Goal: Find specific fact: Find contact information

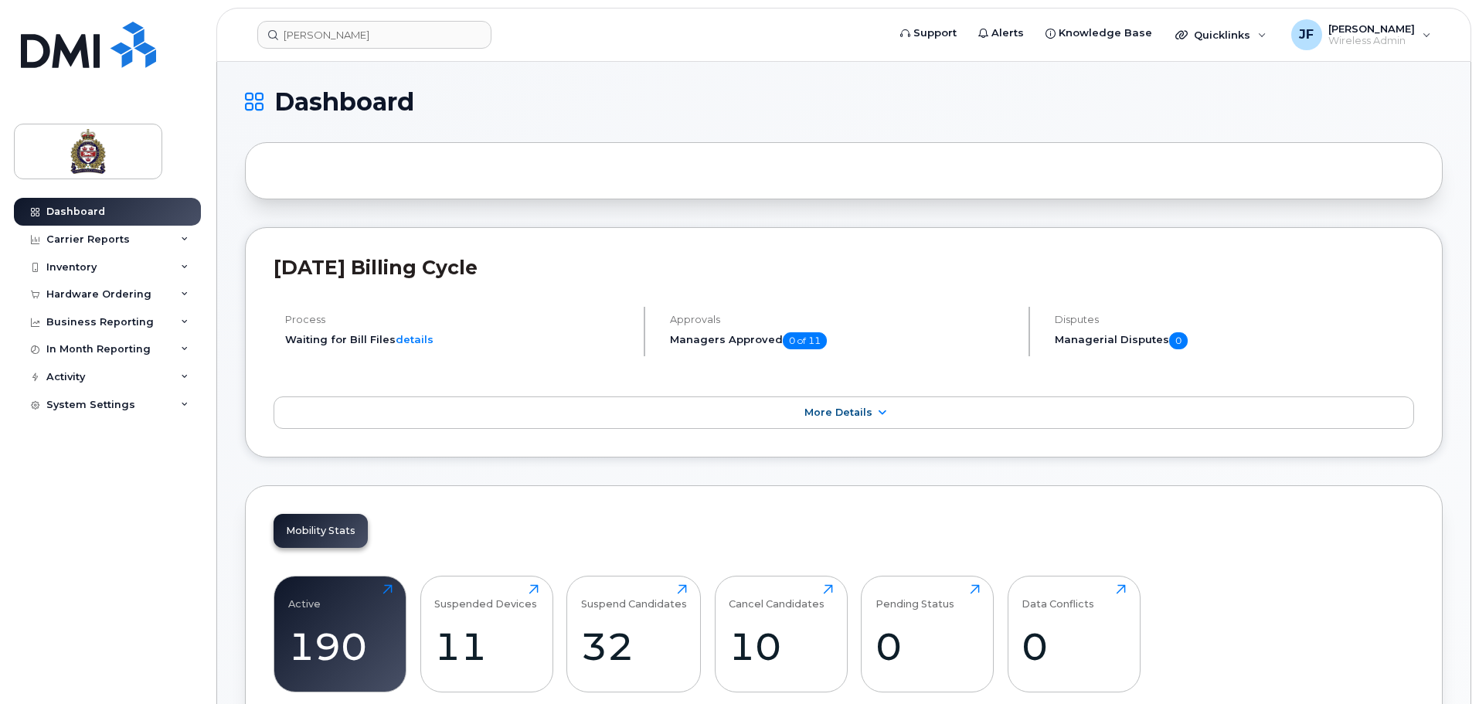
click at [361, 20] on header "kyle w Support Alerts Knowledge Base Quicklinks Suspend / Cancel Device Change …" at bounding box center [843, 35] width 1255 height 54
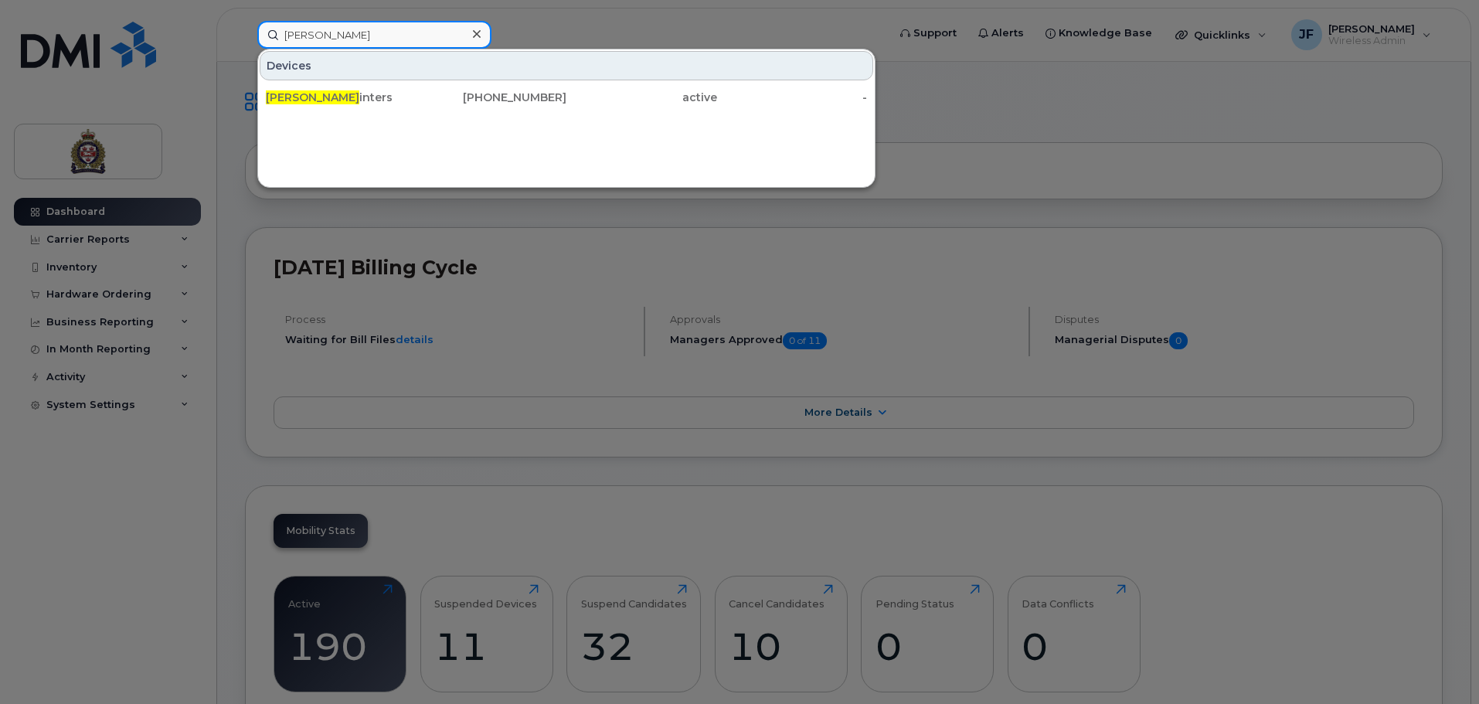
drag, startPoint x: 353, startPoint y: 27, endPoint x: 154, endPoint y: 35, distance: 198.7
click at [245, 35] on div "kyle w Devices Kyle W inters 519-829-5157 active -" at bounding box center [567, 35] width 644 height 28
type input "todd"
click at [341, 29] on input "todd" at bounding box center [374, 35] width 234 height 28
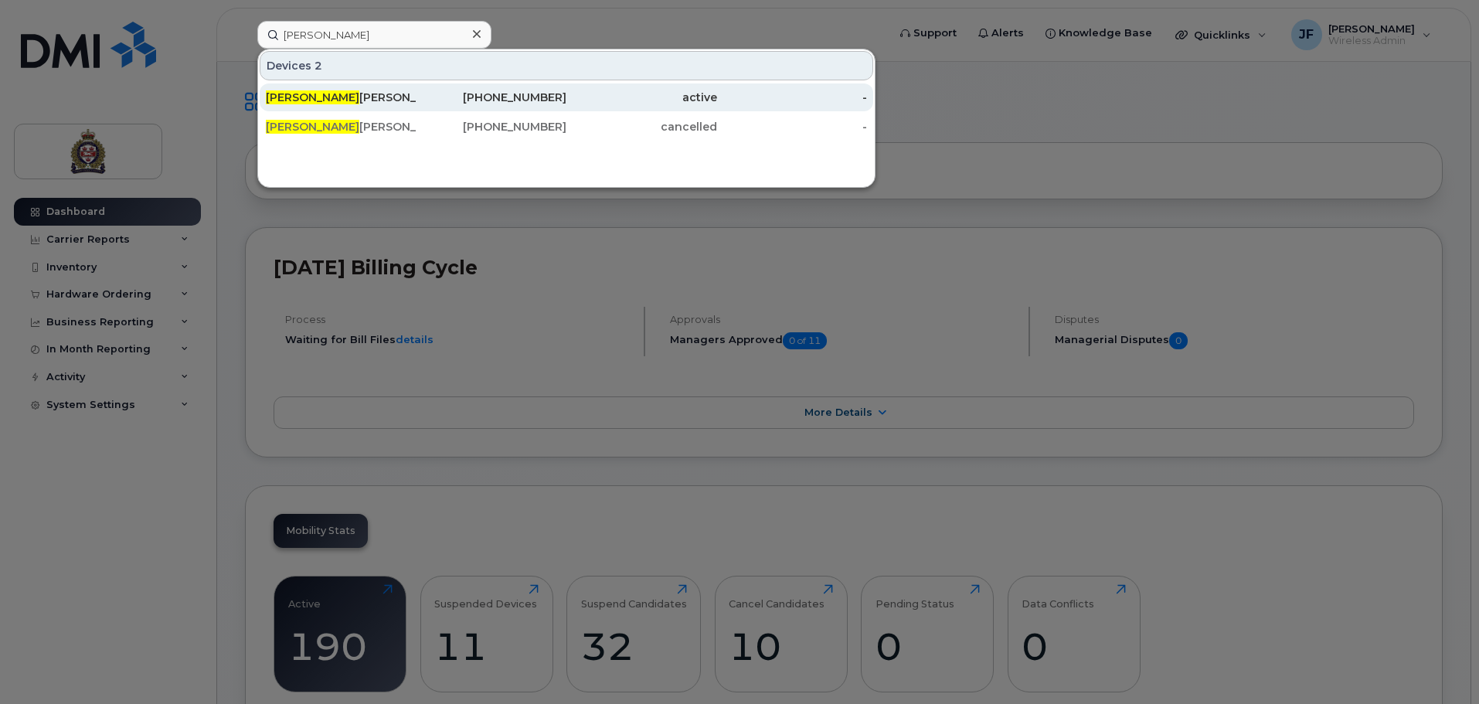
click at [365, 83] on link "Todd Weinstein 519-994-1078 active -" at bounding box center [566, 97] width 613 height 28
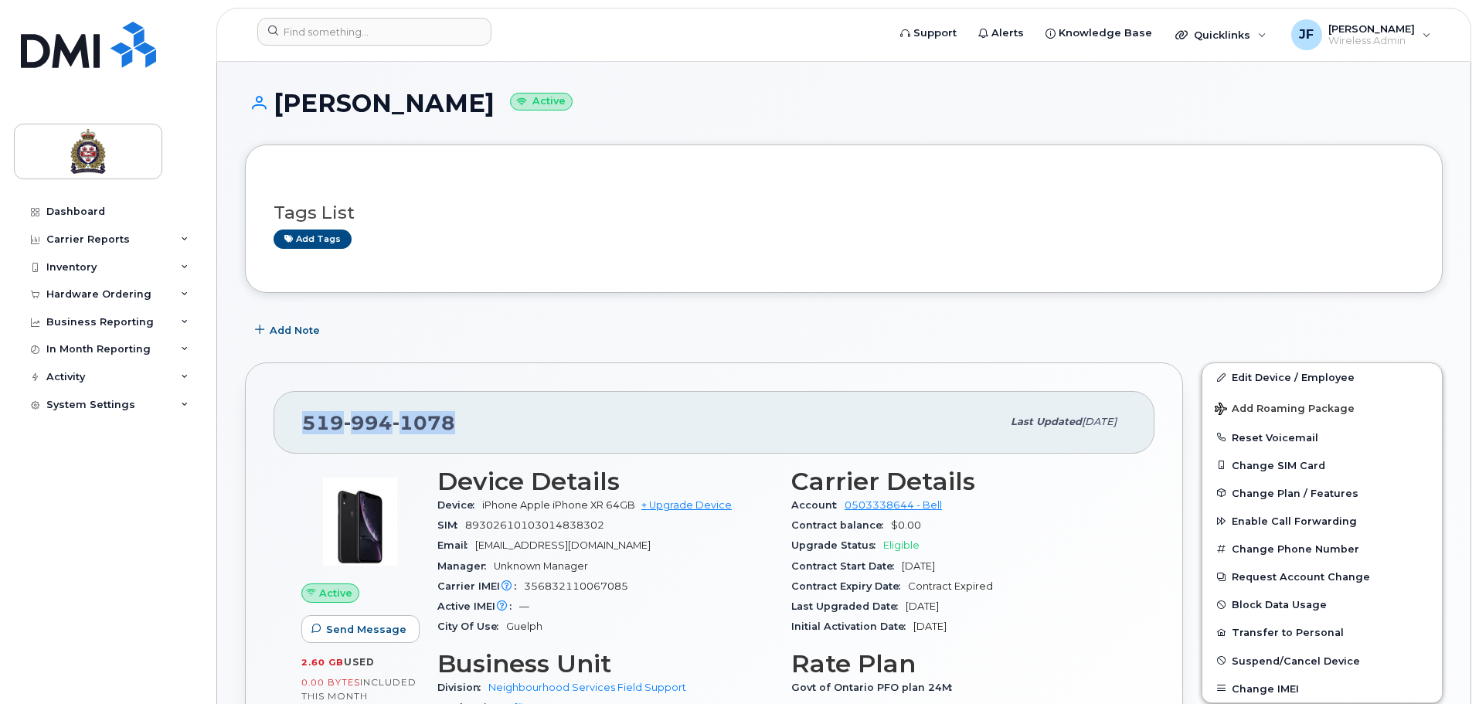
drag, startPoint x: 471, startPoint y: 433, endPoint x: 301, endPoint y: 439, distance: 170.1
click at [301, 439] on div "[PHONE_NUMBER] Last updated [DATE]" at bounding box center [713, 422] width 881 height 62
copy span "[PHONE_NUMBER]"
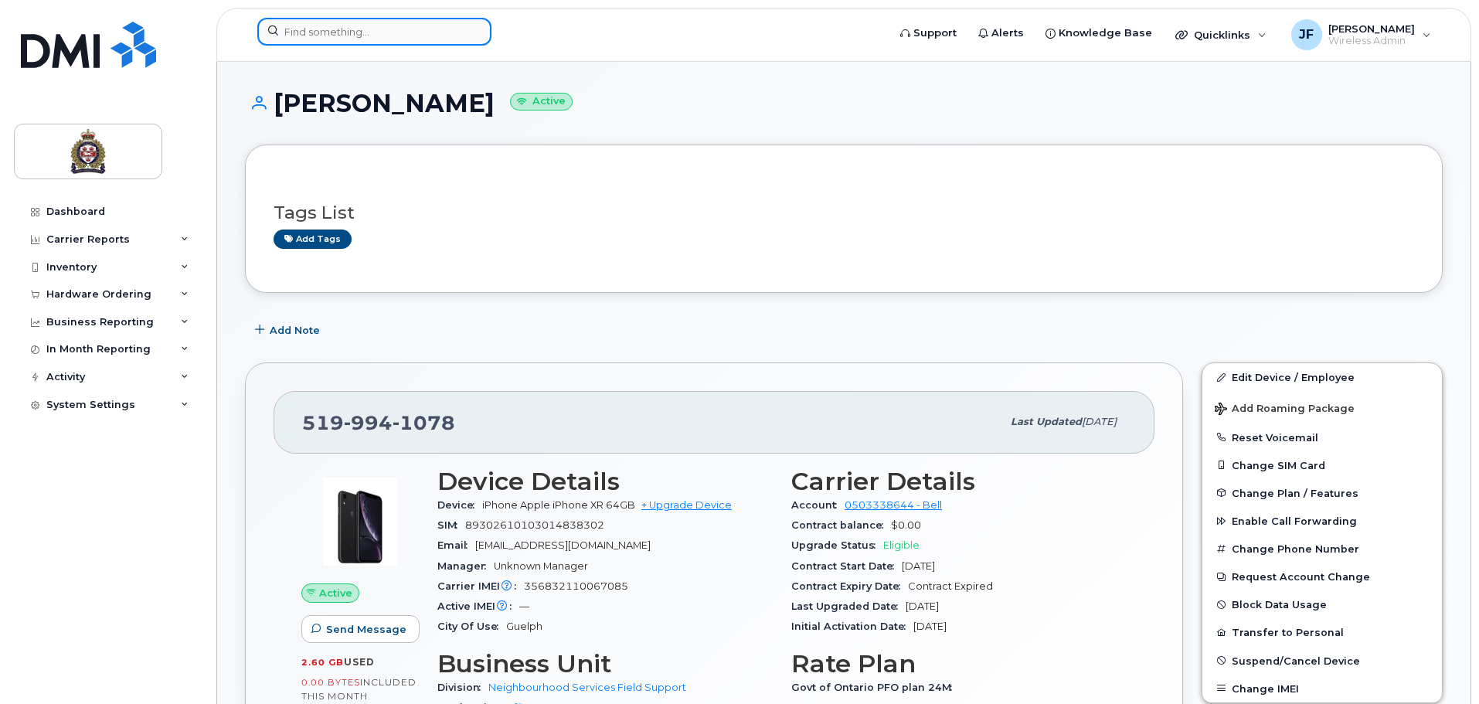
click at [386, 21] on input at bounding box center [374, 32] width 234 height 28
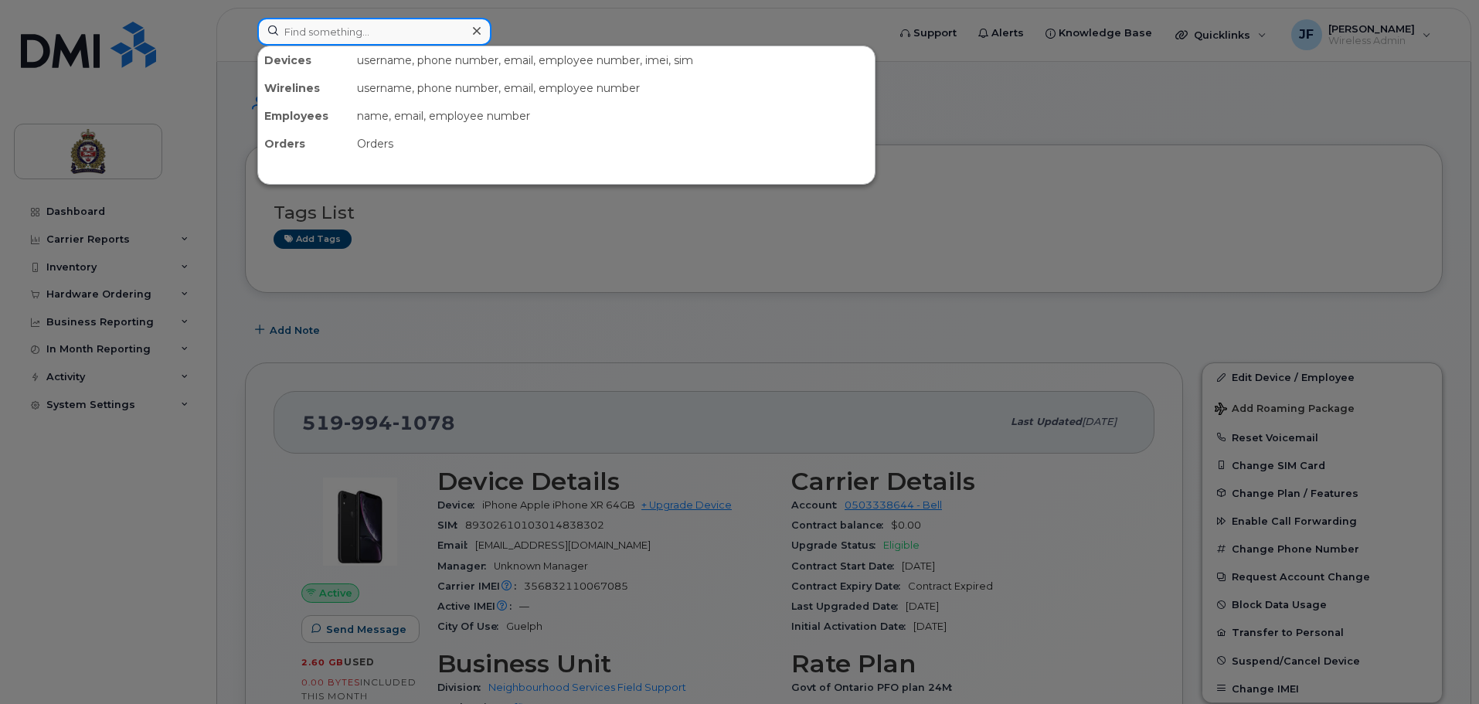
click at [354, 29] on input at bounding box center [374, 32] width 234 height 28
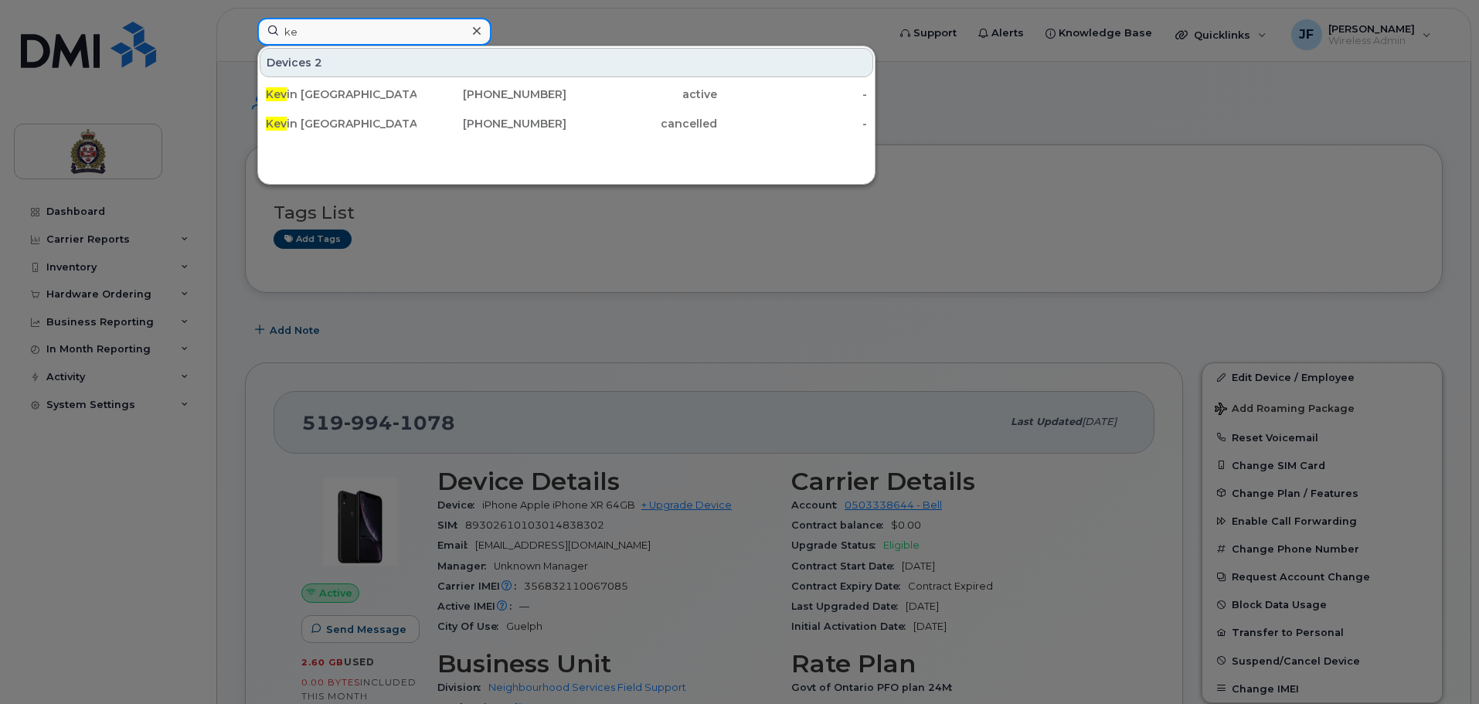
type input "k"
type input "m"
type input "d"
